Goal: Transaction & Acquisition: Download file/media

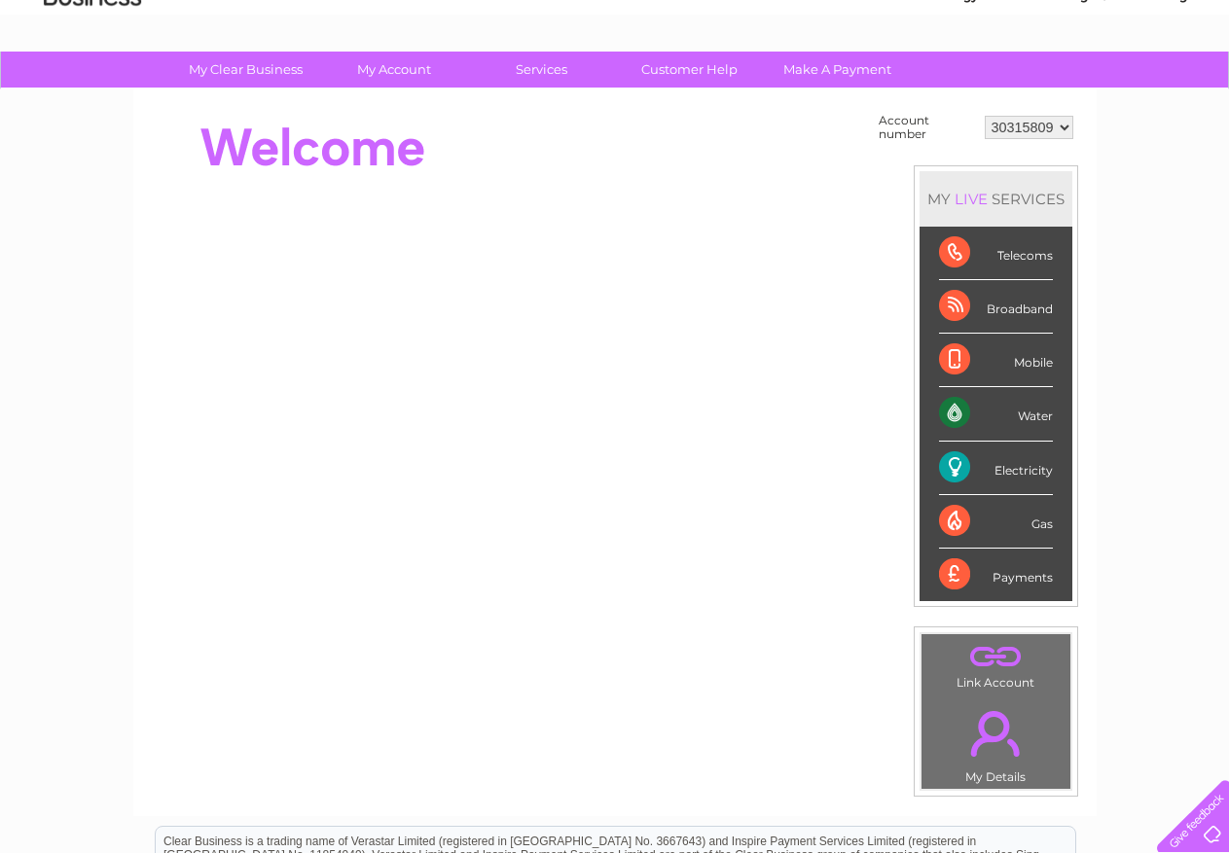
scroll to position [91, 0]
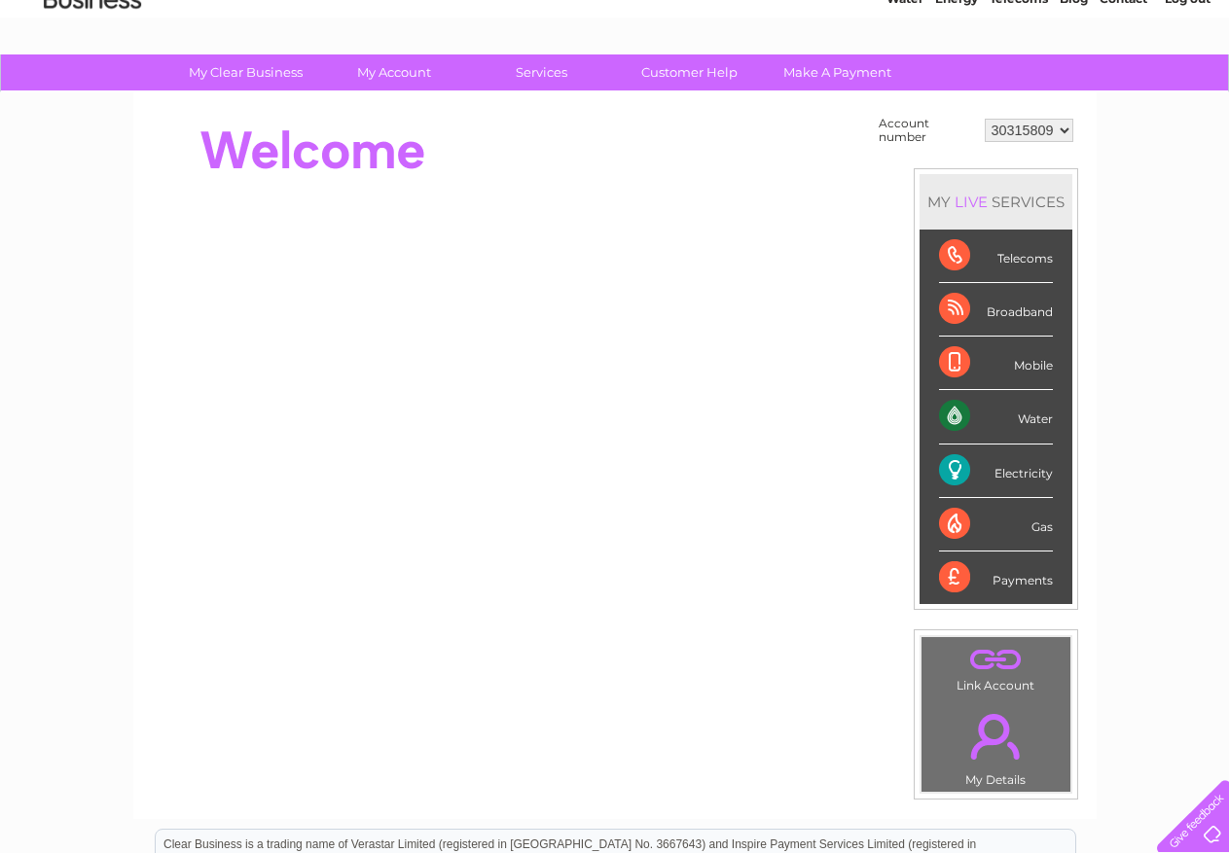
click at [1034, 415] on div "Water" at bounding box center [996, 417] width 114 height 54
click at [1131, 381] on div "My Clear Business Login Details My Details My Preferences Link Account My Accou…" at bounding box center [614, 602] width 1229 height 1097
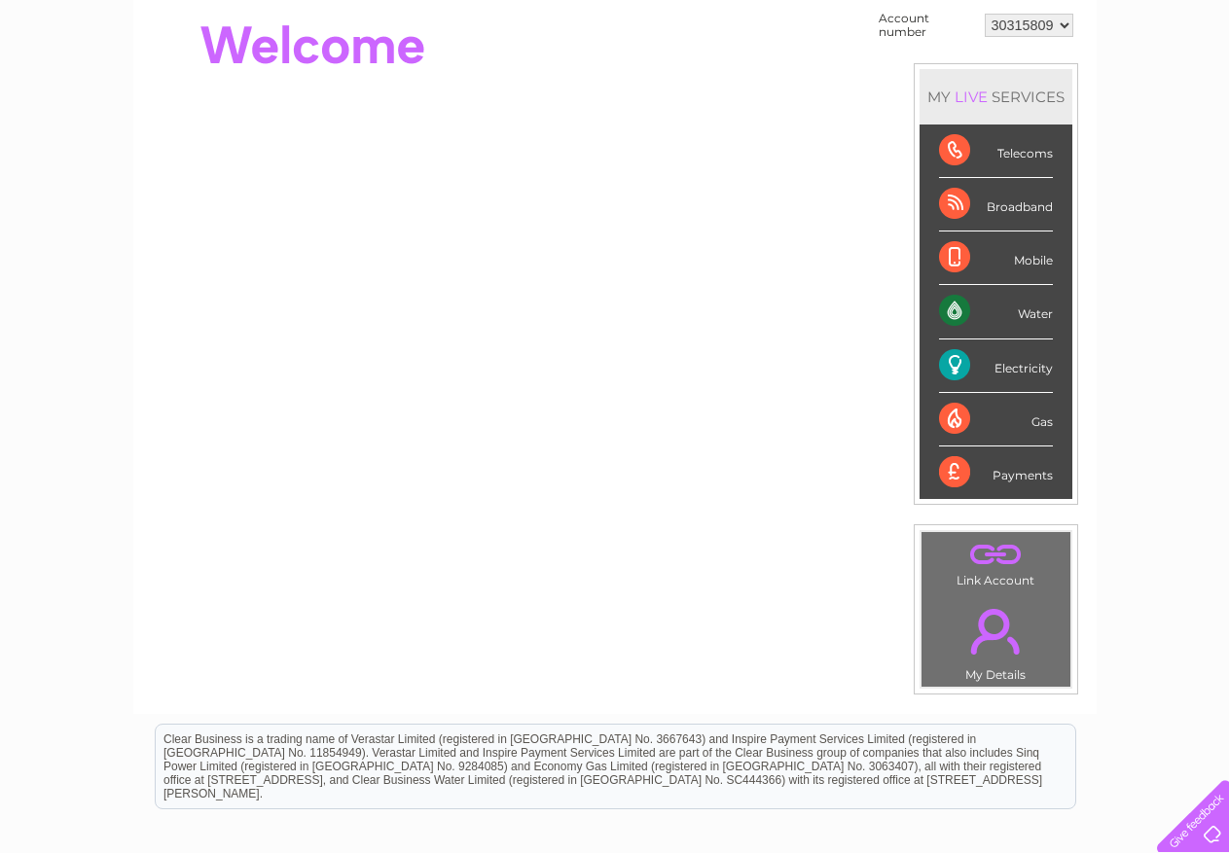
scroll to position [0, 0]
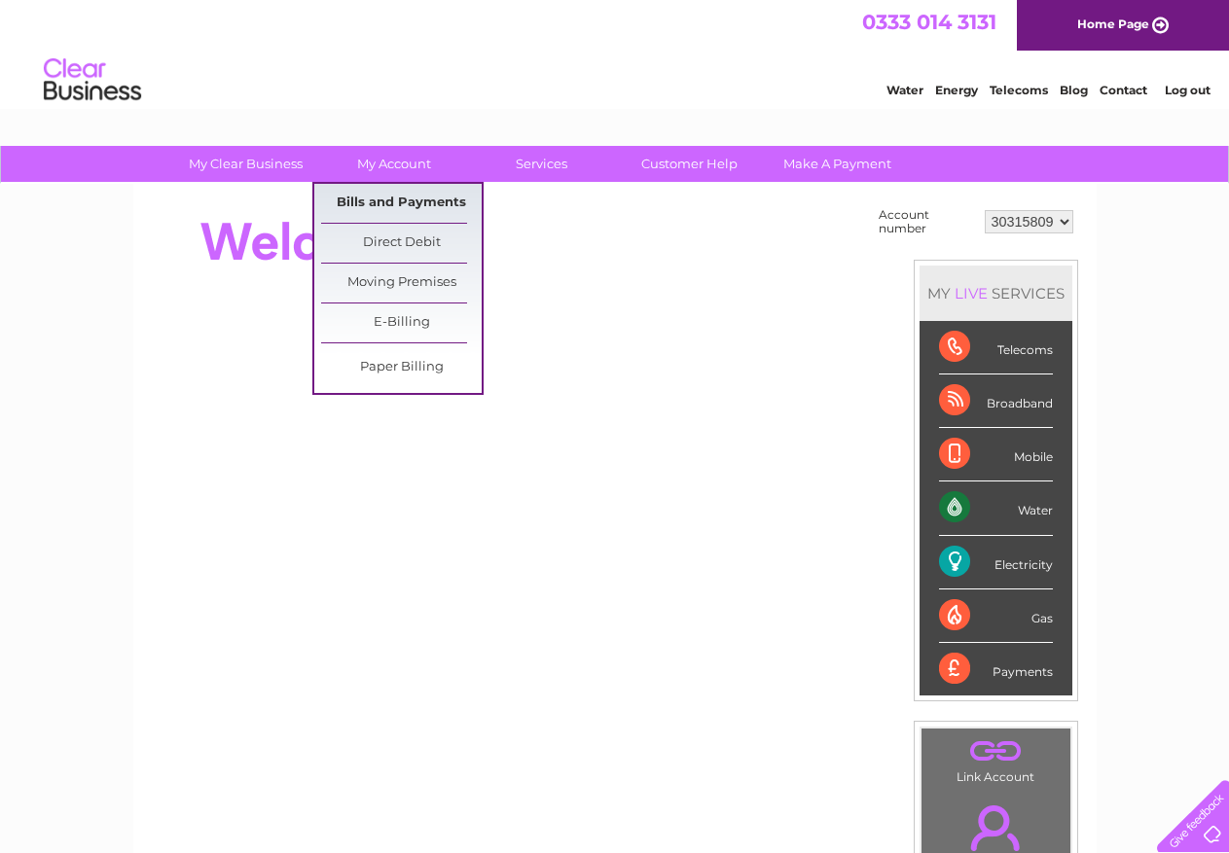
click at [391, 199] on link "Bills and Payments" at bounding box center [401, 203] width 161 height 39
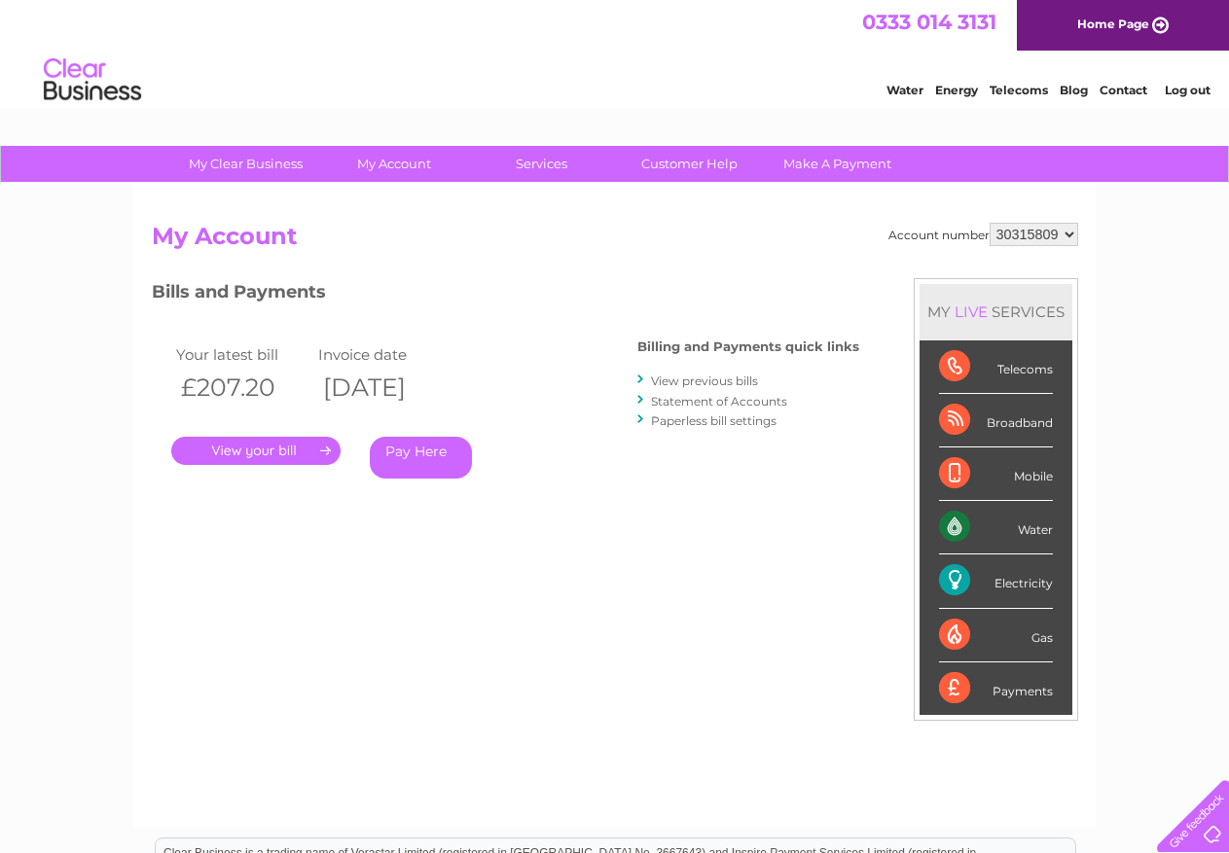
click at [727, 378] on link "View previous bills" at bounding box center [704, 381] width 107 height 15
click at [708, 377] on link "View previous bills" at bounding box center [704, 381] width 107 height 15
click at [674, 379] on link "View previous bills" at bounding box center [704, 381] width 107 height 15
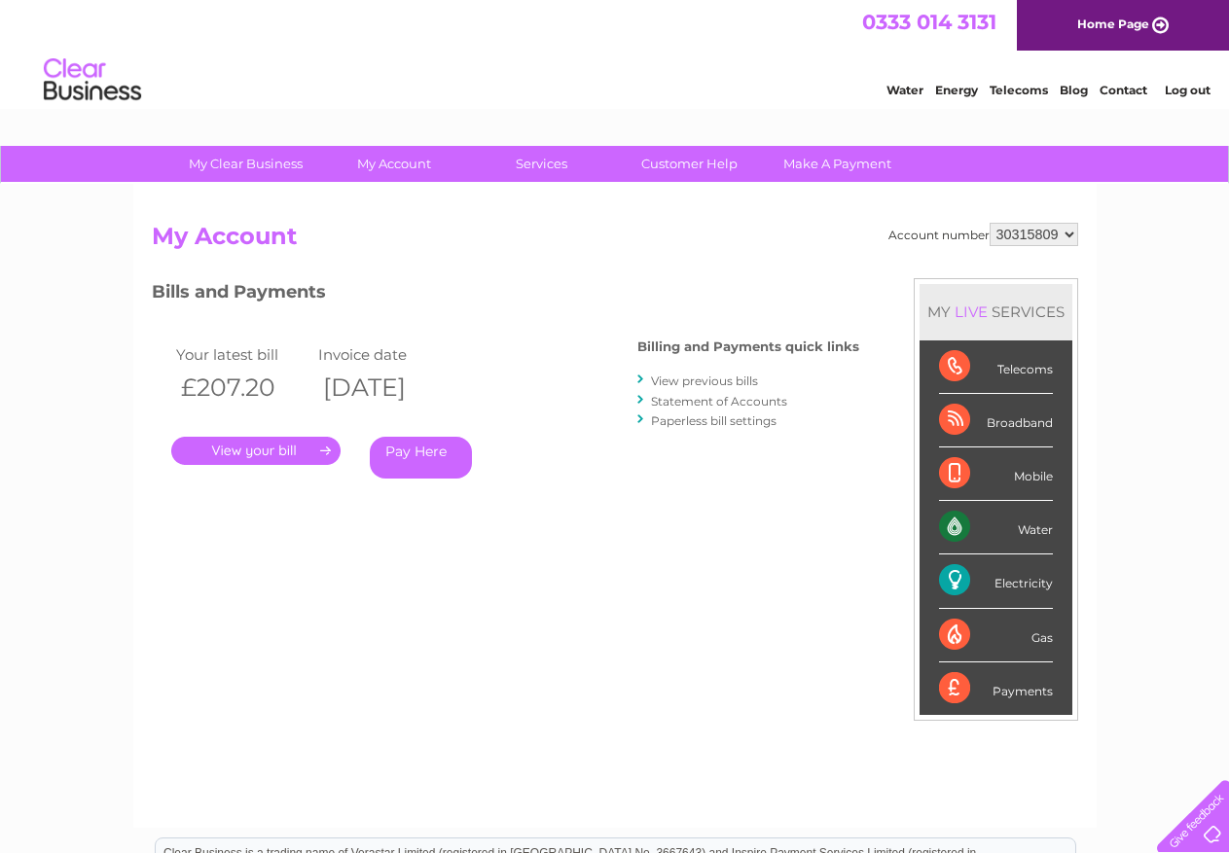
click at [674, 379] on link "View previous bills" at bounding box center [704, 381] width 107 height 15
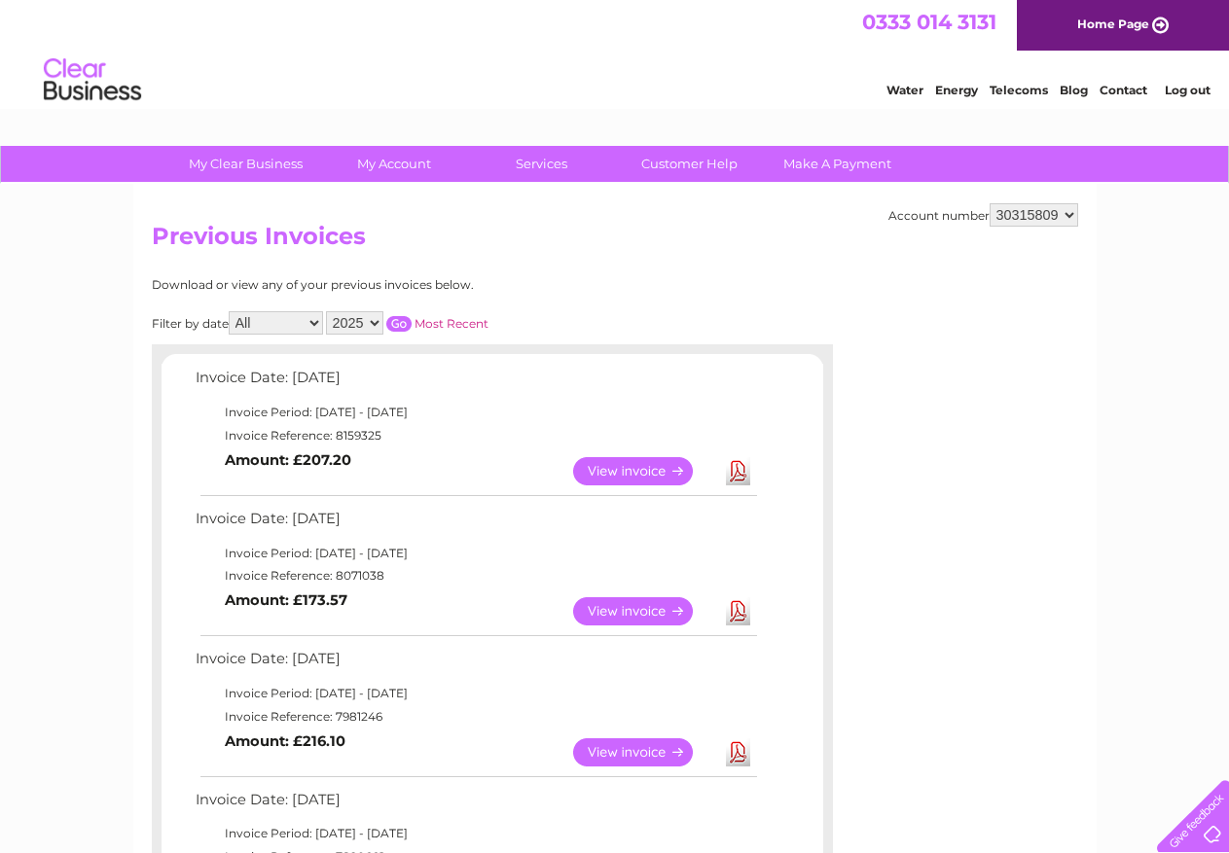
click at [627, 469] on link "View" at bounding box center [644, 471] width 143 height 28
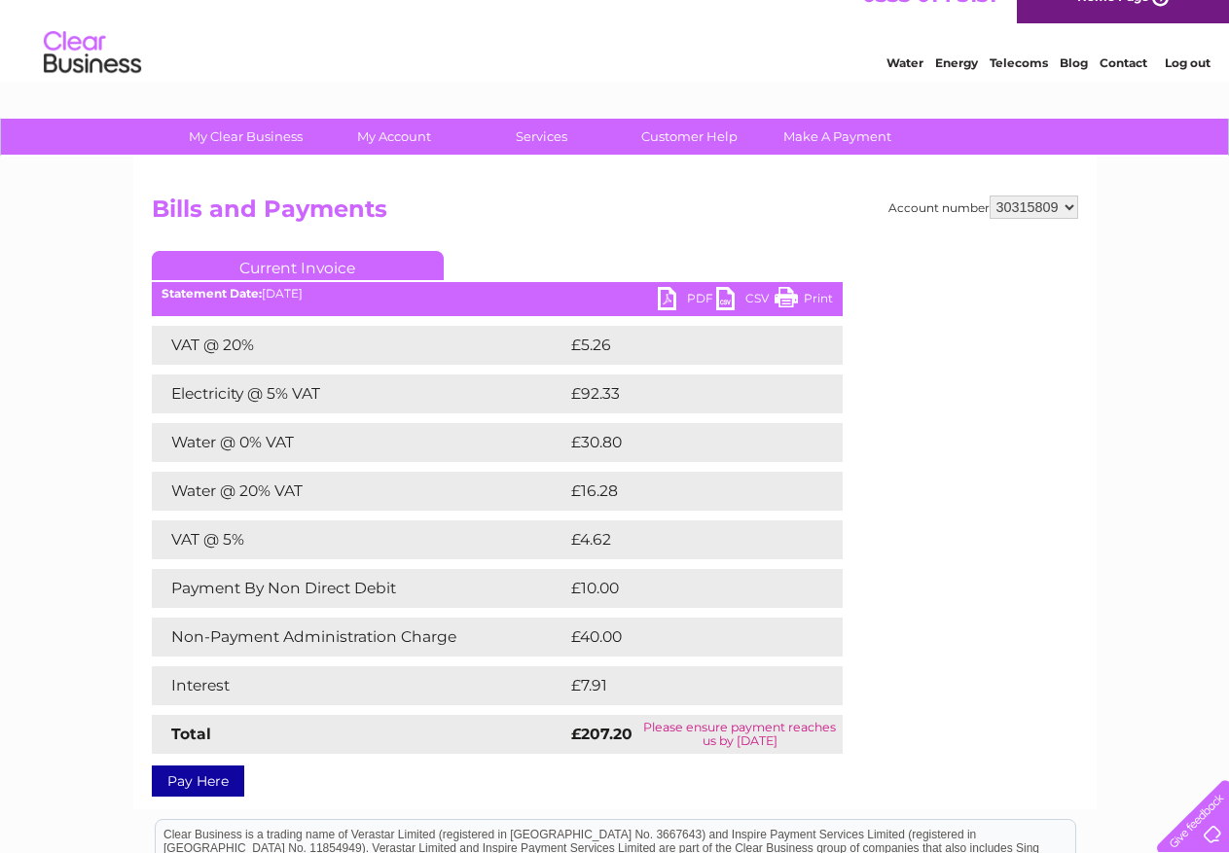
scroll to position [26, 0]
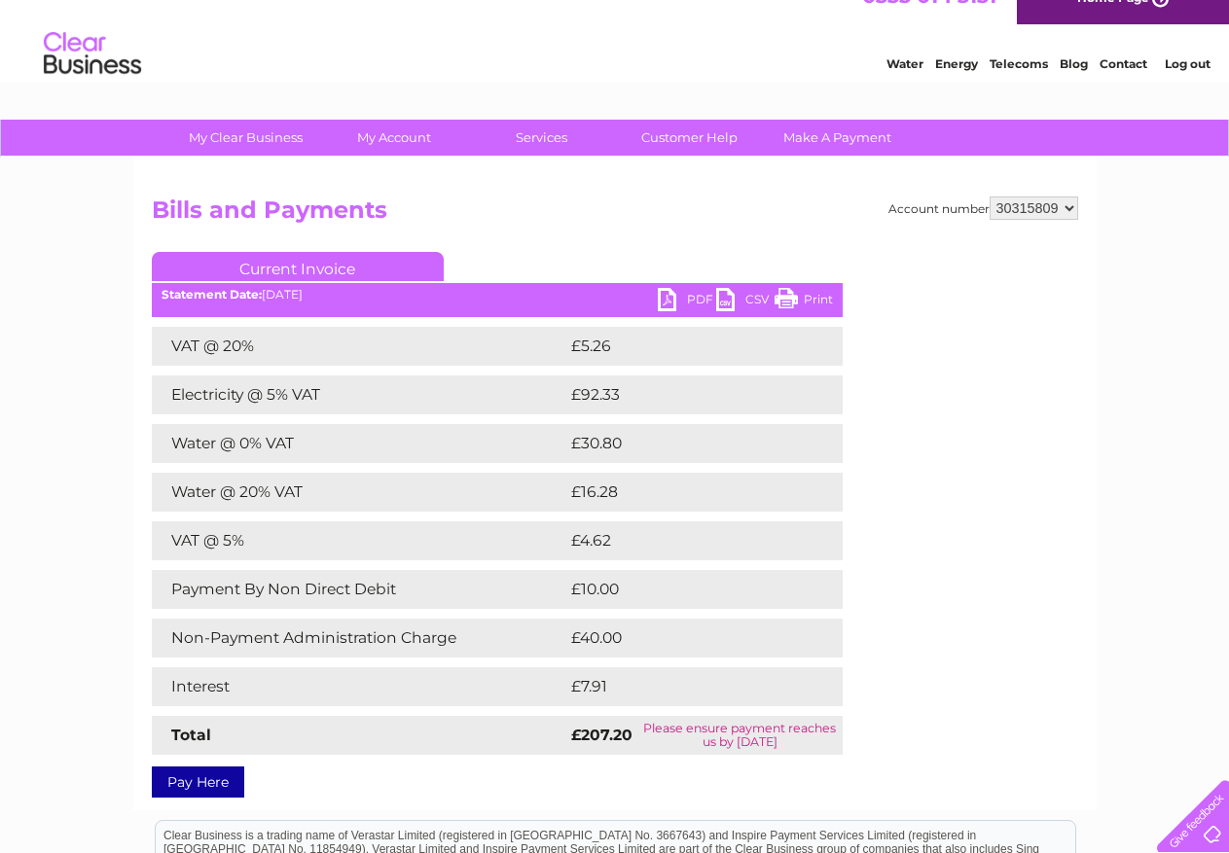
click at [719, 295] on link "CSV" at bounding box center [745, 302] width 58 height 28
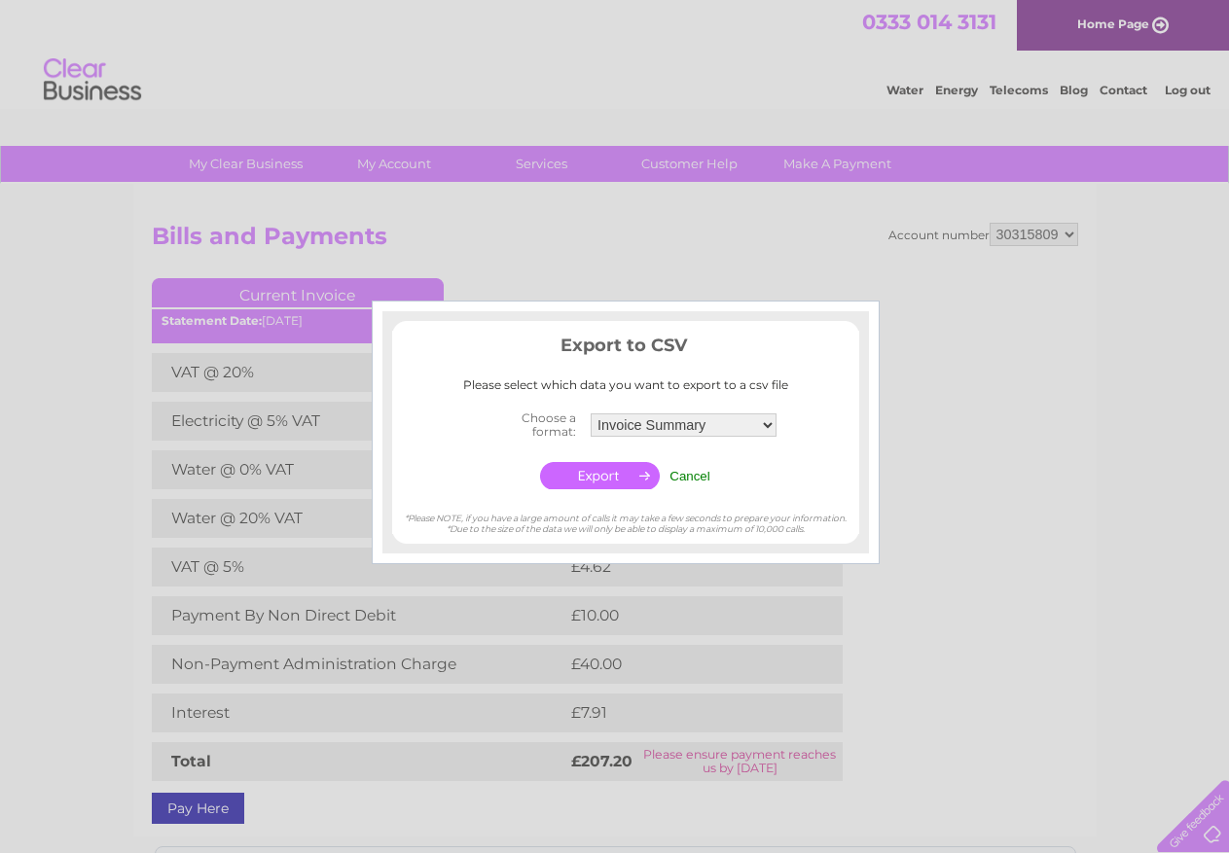
click at [719, 295] on div at bounding box center [614, 426] width 1229 height 853
click at [966, 469] on div at bounding box center [614, 426] width 1229 height 853
click at [692, 473] on input "Cancel" at bounding box center [689, 476] width 41 height 15
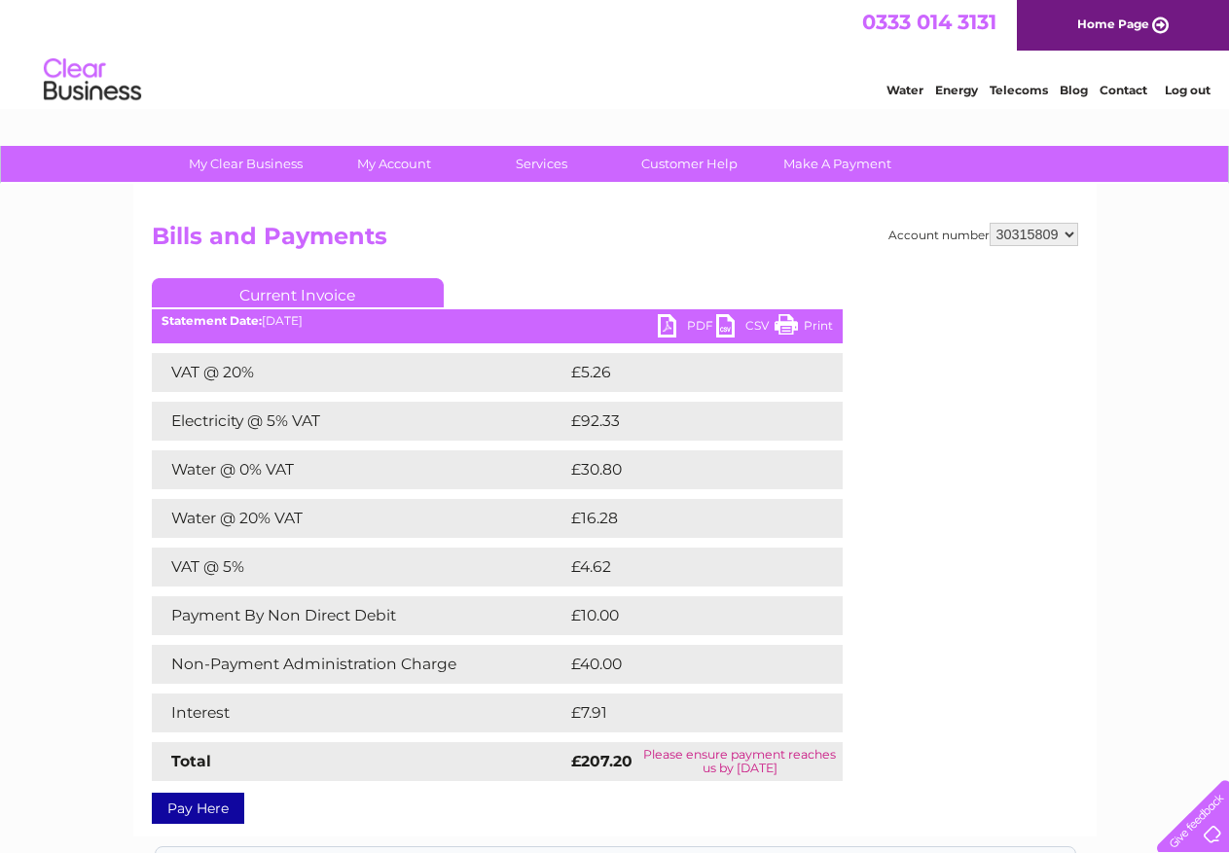
click at [313, 281] on link "Current Invoice" at bounding box center [298, 292] width 292 height 29
click at [321, 286] on link "Current Invoice" at bounding box center [298, 292] width 292 height 29
click at [664, 329] on link "PDF" at bounding box center [687, 328] width 58 height 28
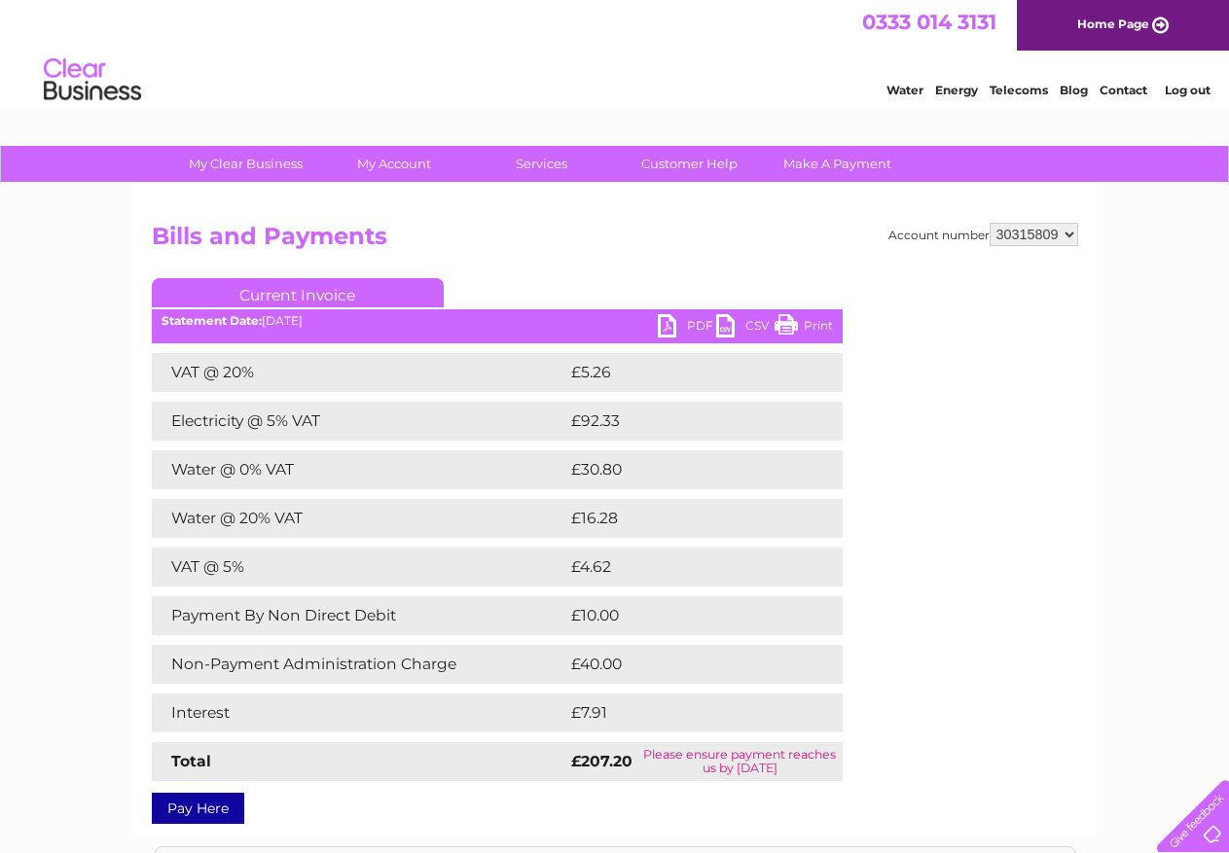
click at [664, 329] on link "PDF" at bounding box center [687, 328] width 58 height 28
click at [665, 329] on link "PDF" at bounding box center [687, 328] width 58 height 28
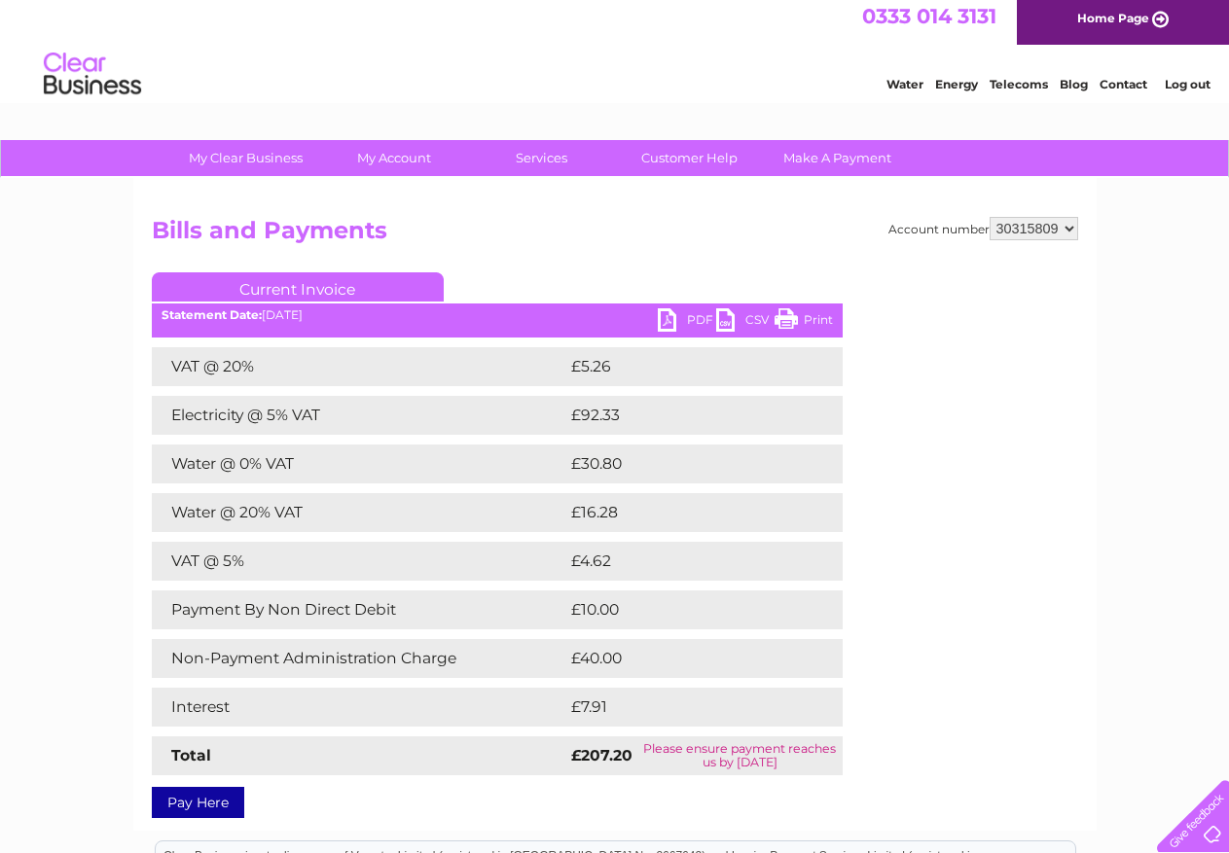
click at [664, 329] on link "PDF" at bounding box center [687, 322] width 58 height 28
click at [669, 315] on link "PDF" at bounding box center [687, 322] width 58 height 28
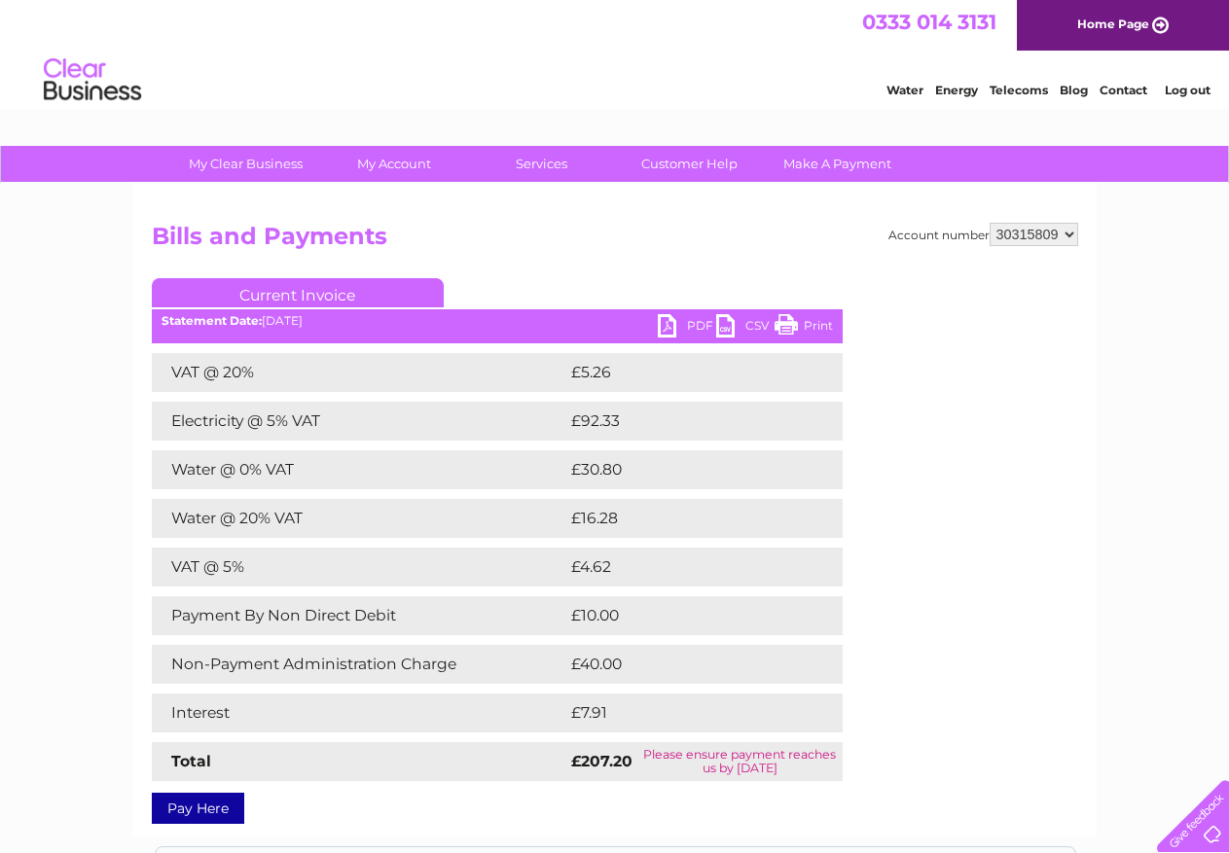
click at [669, 315] on link "PDF" at bounding box center [687, 328] width 58 height 28
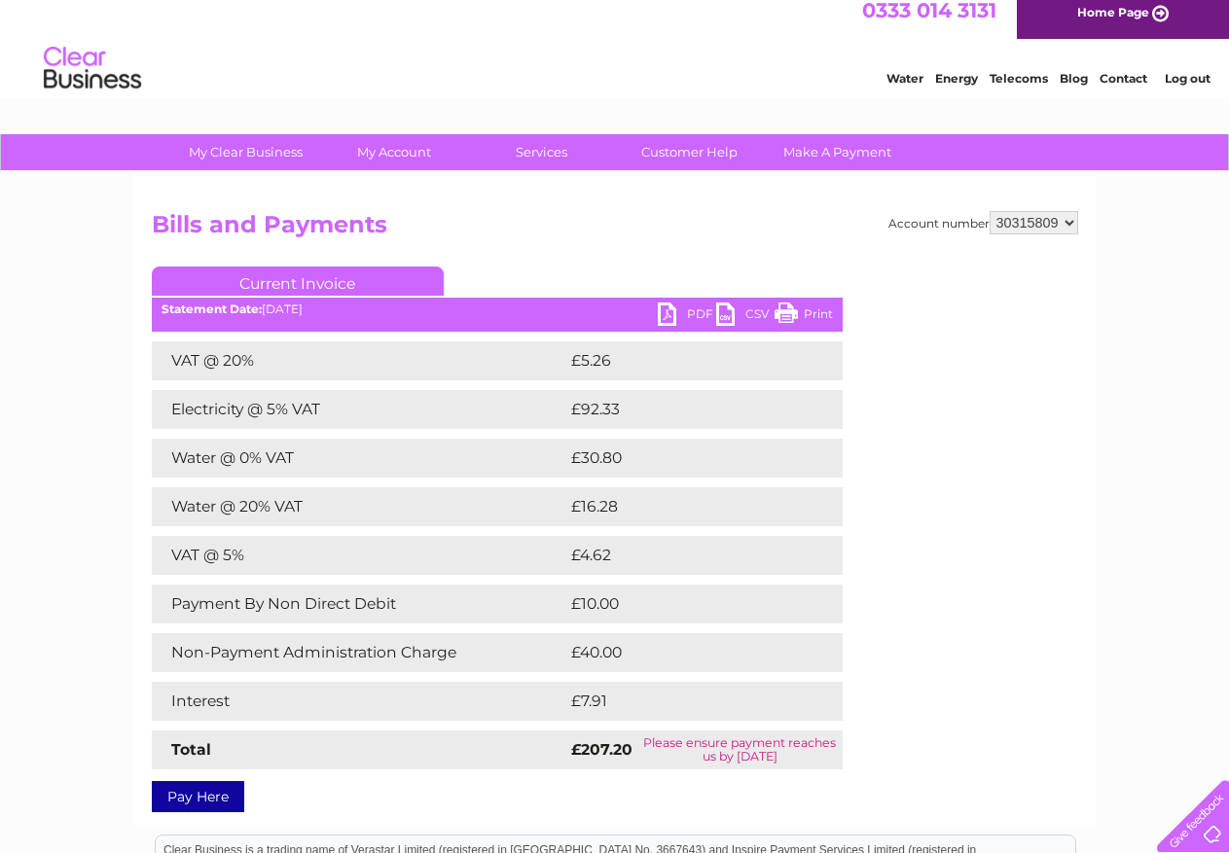
scroll to position [11, 0]
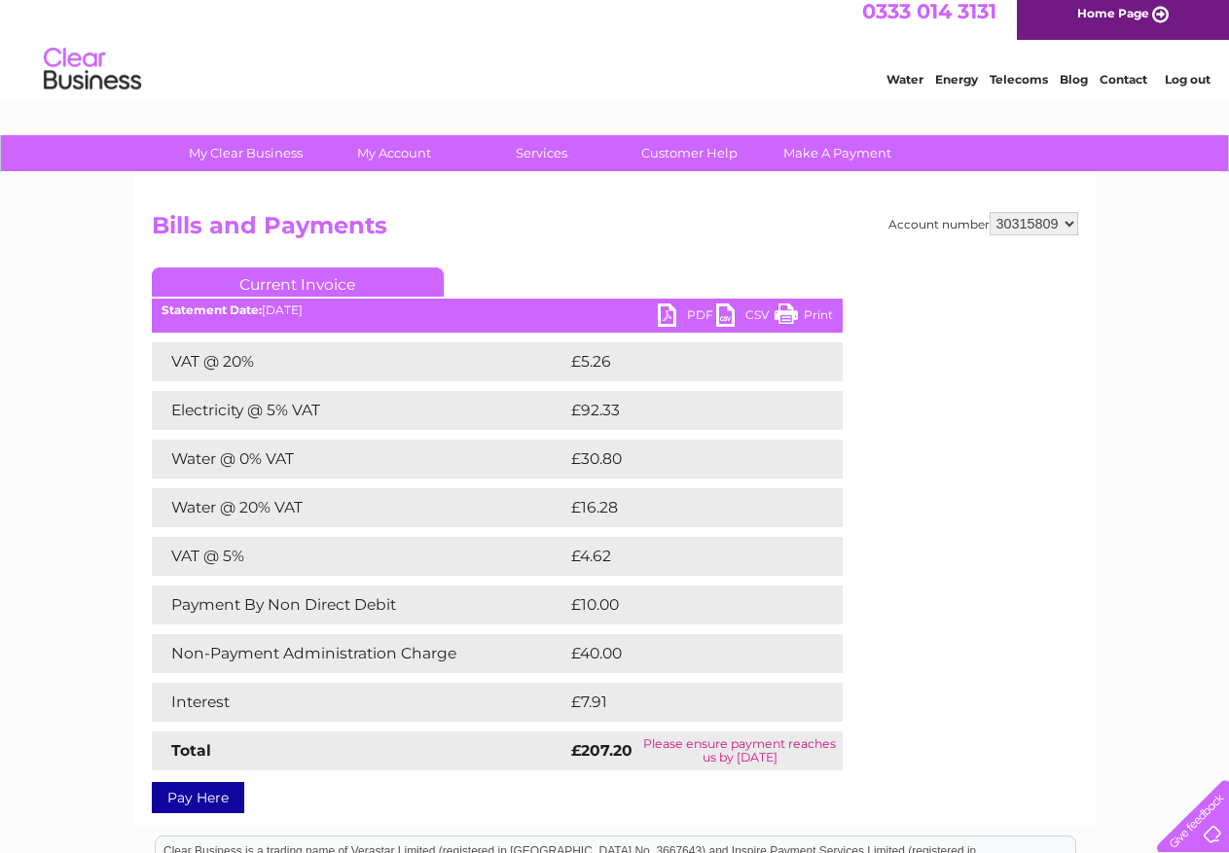
click at [667, 308] on link "PDF" at bounding box center [687, 318] width 58 height 28
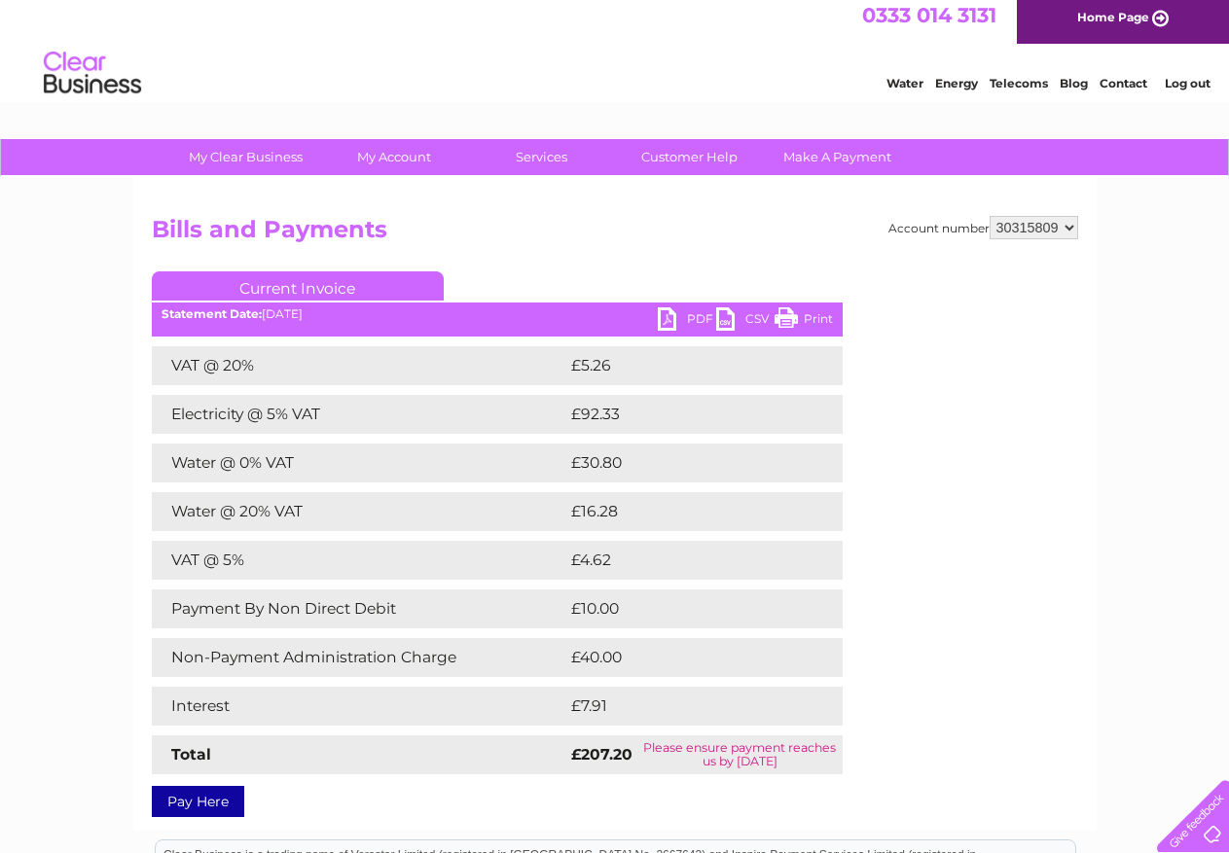
scroll to position [26, 0]
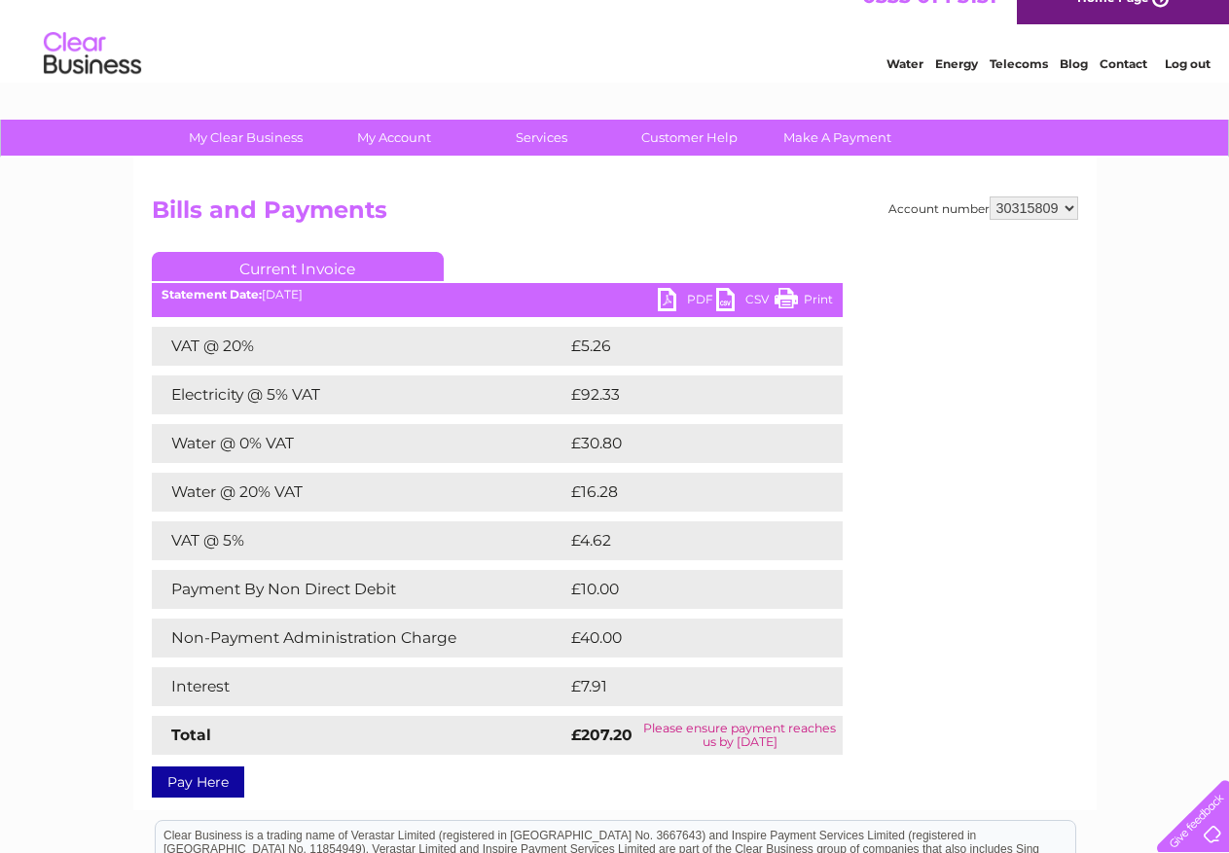
click at [679, 301] on link "PDF" at bounding box center [687, 302] width 58 height 28
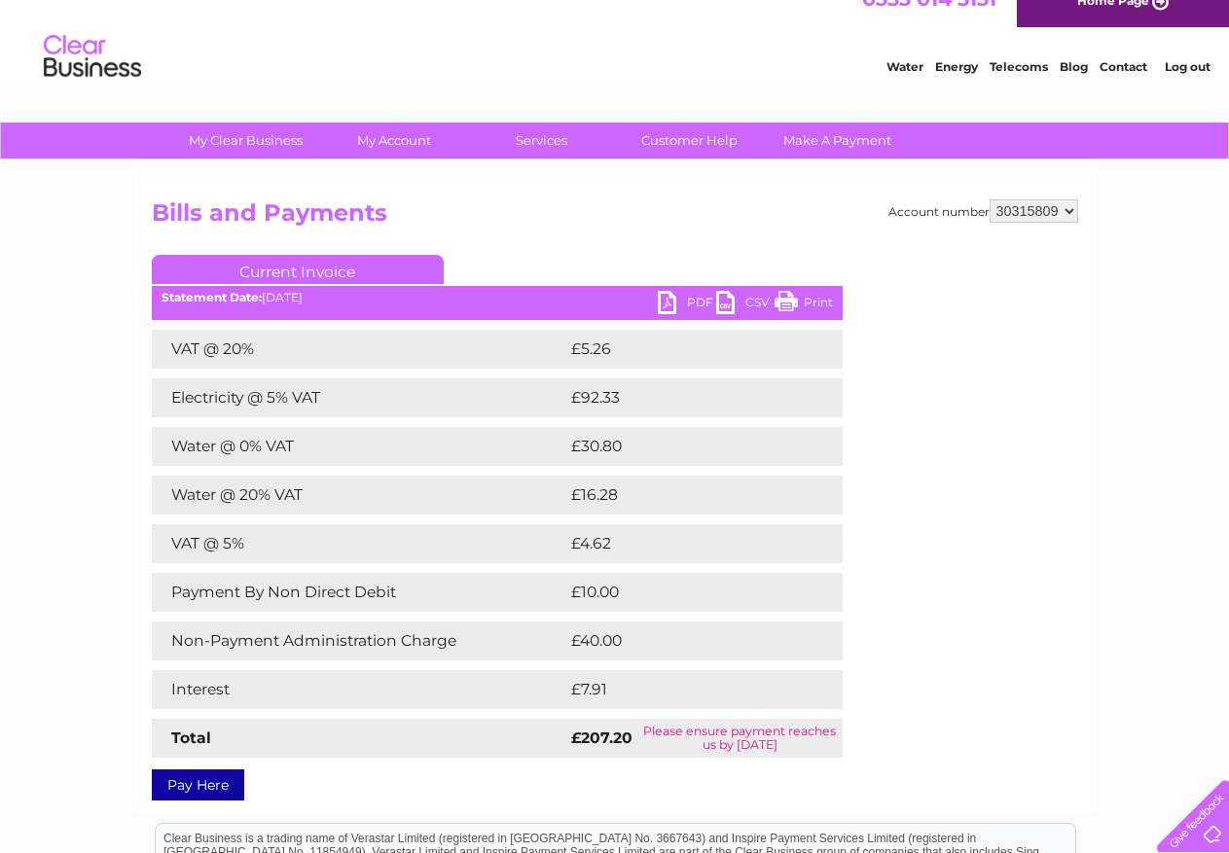
click at [679, 301] on link "PDF" at bounding box center [687, 305] width 58 height 28
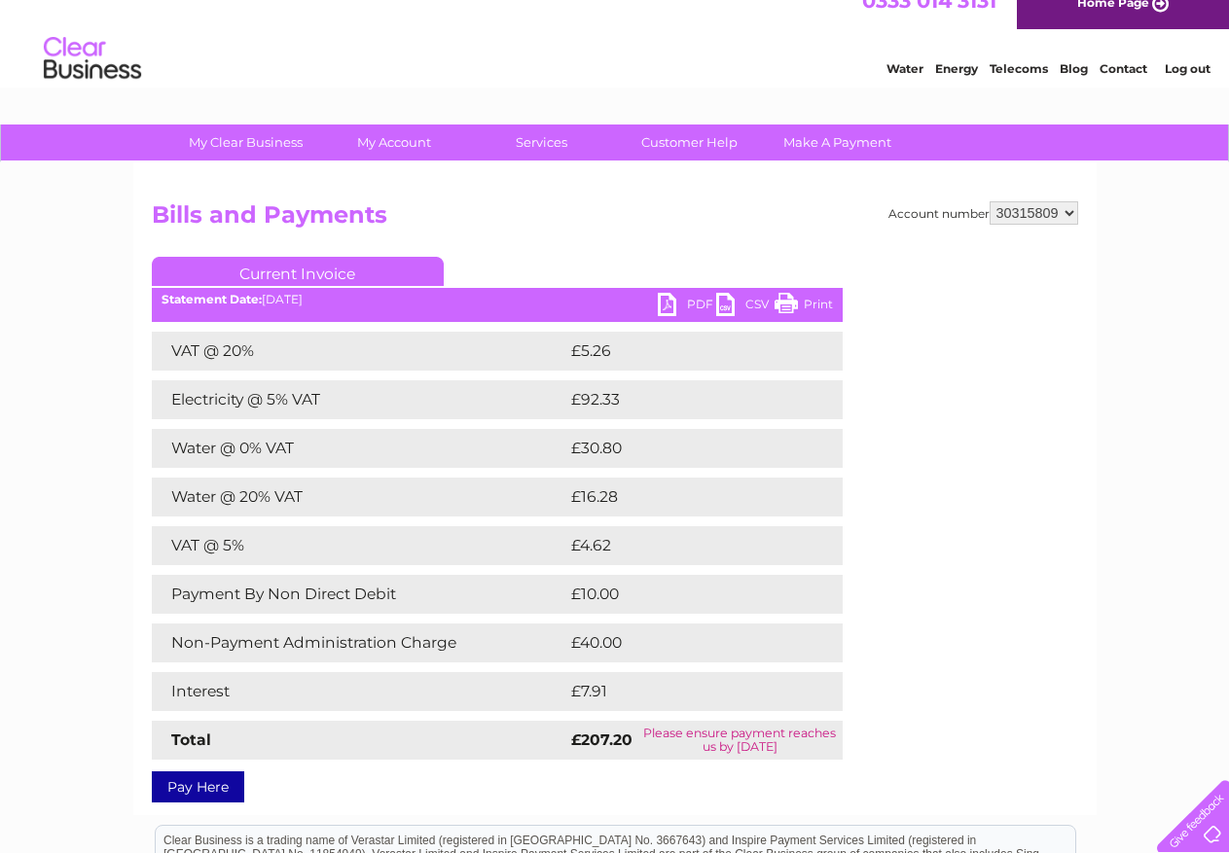
click at [333, 268] on link "Current Invoice" at bounding box center [298, 271] width 292 height 29
